Goal: Task Accomplishment & Management: Manage account settings

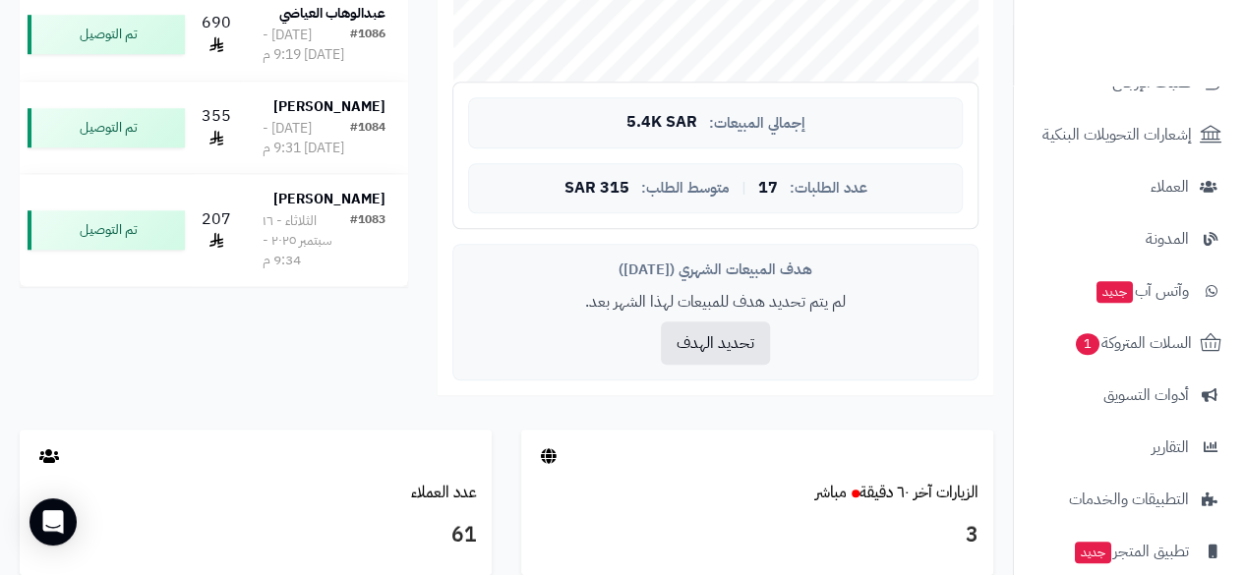
scroll to position [276, 0]
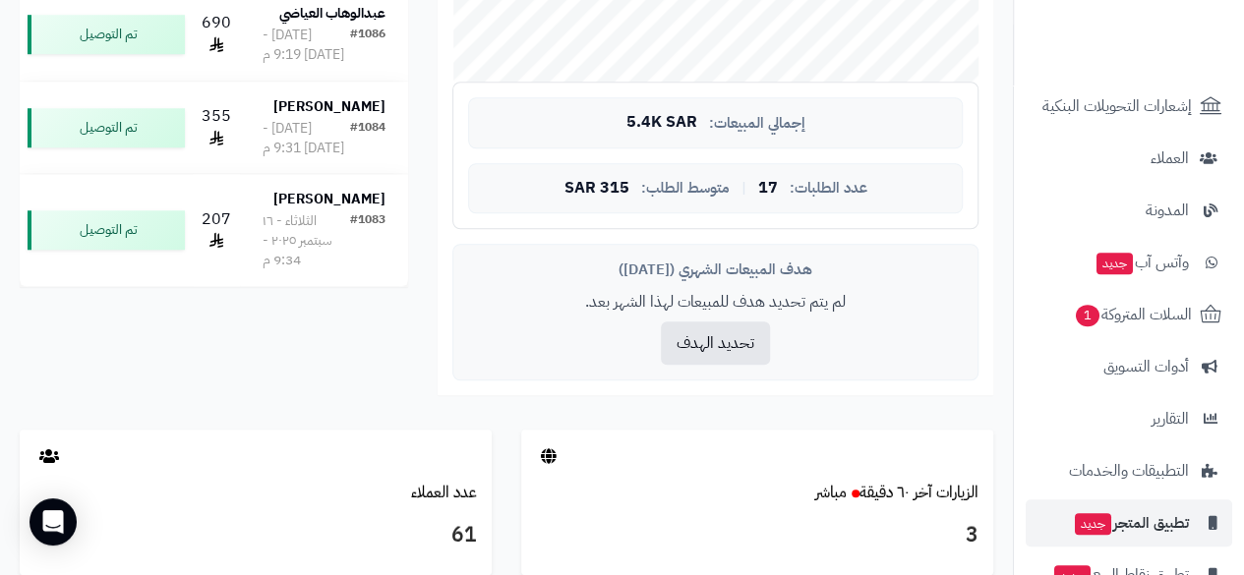
click at [1021, 504] on li "تطبيق المتجر جديد" at bounding box center [1129, 523] width 230 height 47
drag, startPoint x: 1020, startPoint y: 504, endPoint x: 1017, endPoint y: 535, distance: 31.6
click at [1017, 535] on nav "لوحة التحكم الأقسام والمنتجات المنتجات مخزون الخيارات الأقسام الماركات مواصفات …" at bounding box center [1128, 312] width 231 height 575
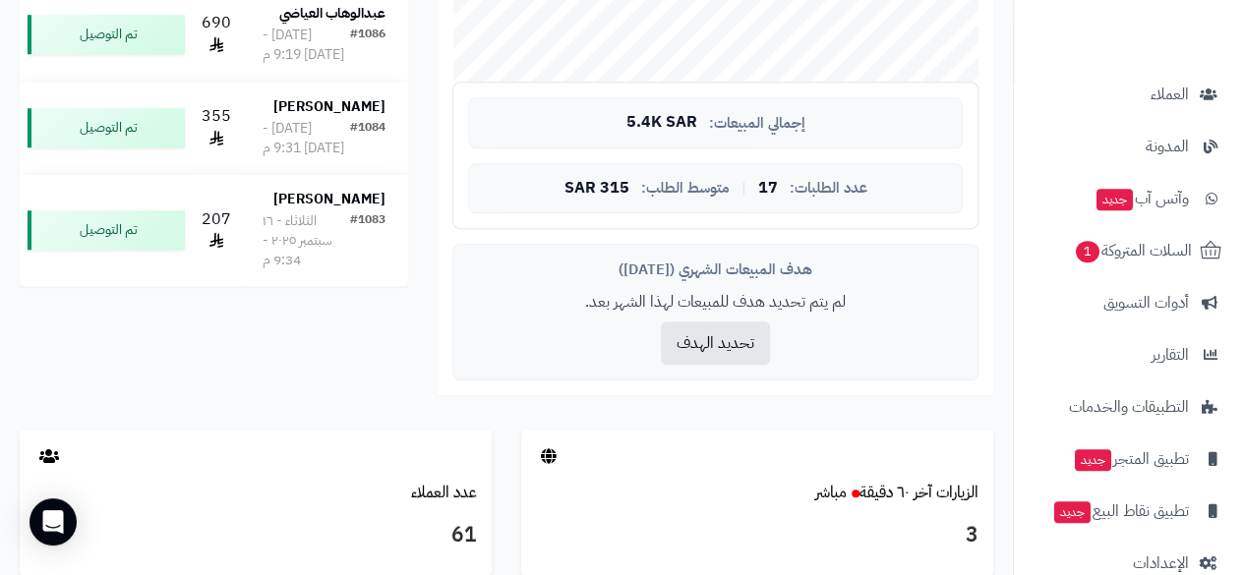
scroll to position [336, 0]
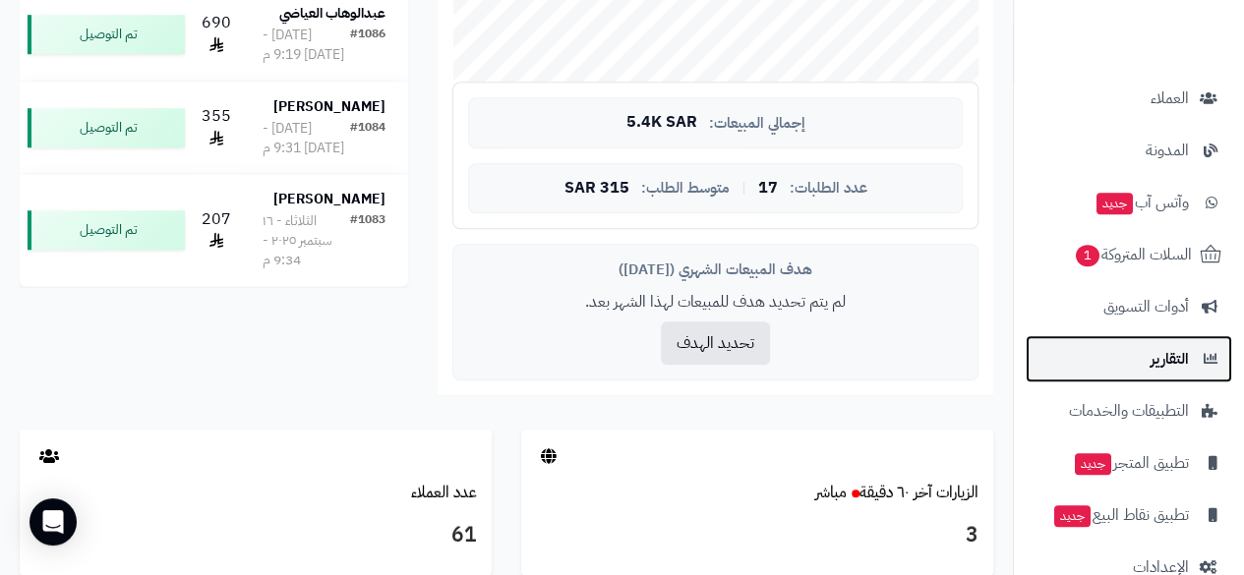
click at [1174, 352] on span "التقارير" at bounding box center [1170, 359] width 38 height 28
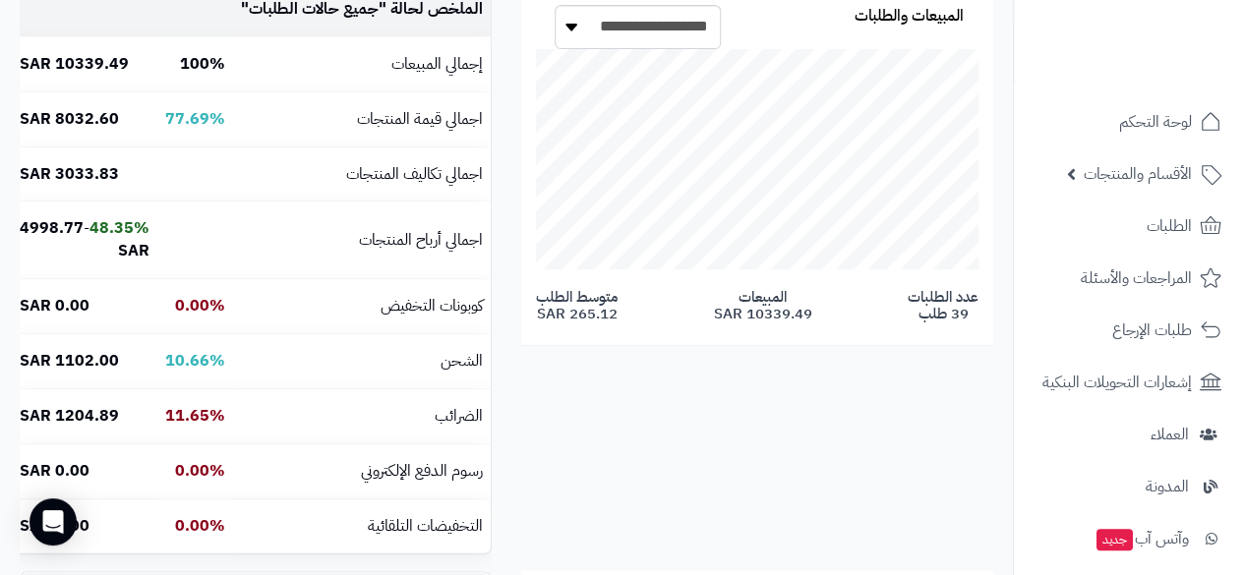
scroll to position [416, 0]
